Goal: Transaction & Acquisition: Purchase product/service

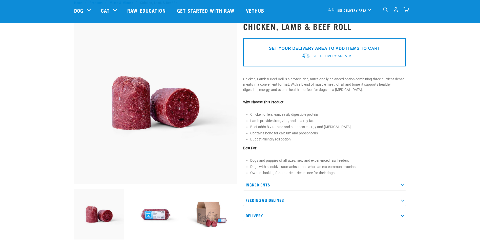
scroll to position [76, 0]
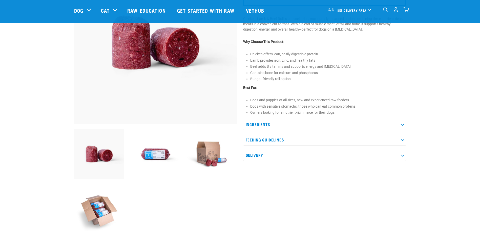
click at [400, 123] on p "Ingredients" at bounding box center [324, 124] width 163 height 11
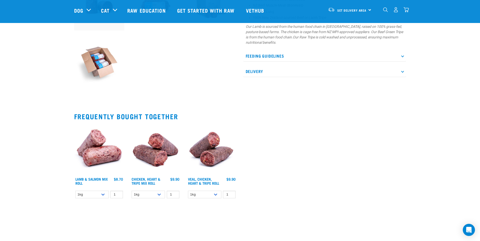
scroll to position [253, 0]
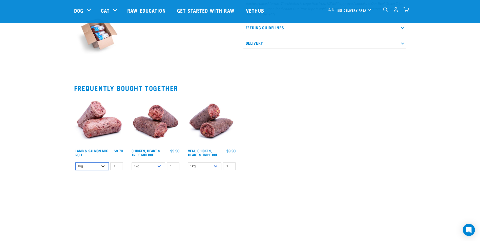
click at [103, 167] on select "1kg Bulk (10kg)" at bounding box center [91, 167] width 33 height 8
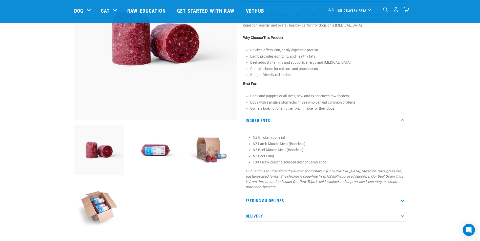
scroll to position [0, 0]
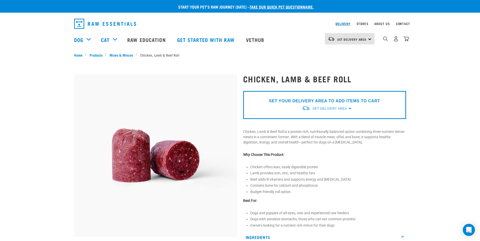
click at [343, 24] on link "Delivery" at bounding box center [342, 24] width 15 height 2
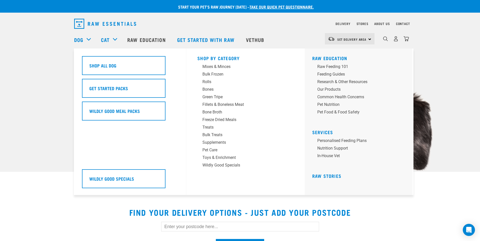
click at [88, 40] on div "Dog" at bounding box center [85, 40] width 22 height 20
click at [220, 67] on div "Mixes & Minces" at bounding box center [241, 67] width 79 height 6
click at [79, 39] on link "Dog" at bounding box center [78, 40] width 9 height 8
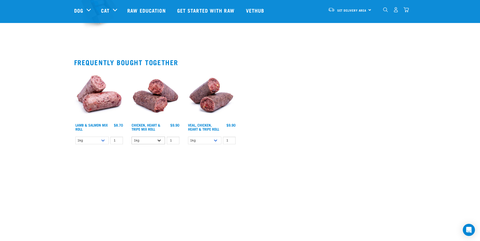
scroll to position [278, 0]
click at [103, 140] on select "1kg Bulk (10kg)" at bounding box center [91, 141] width 33 height 8
select select "913"
click at [75, 137] on select "1kg Bulk (10kg)" at bounding box center [91, 141] width 33 height 8
click at [160, 140] on select "1kg" at bounding box center [148, 141] width 33 height 8
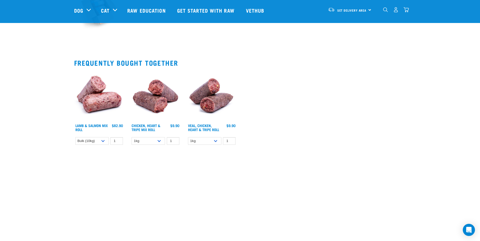
click at [218, 142] on select "1kg" at bounding box center [204, 141] width 33 height 8
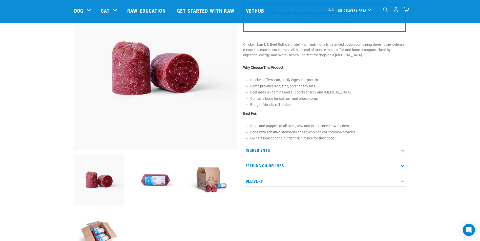
scroll to position [0, 0]
